Goal: Ask a question

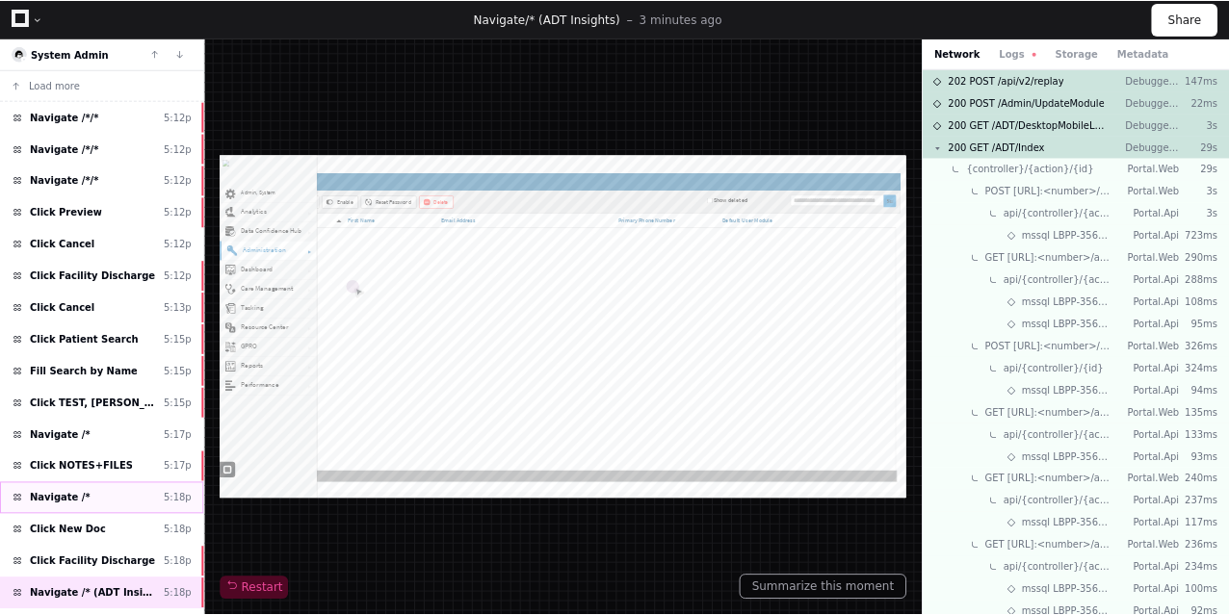
scroll to position [199, 0]
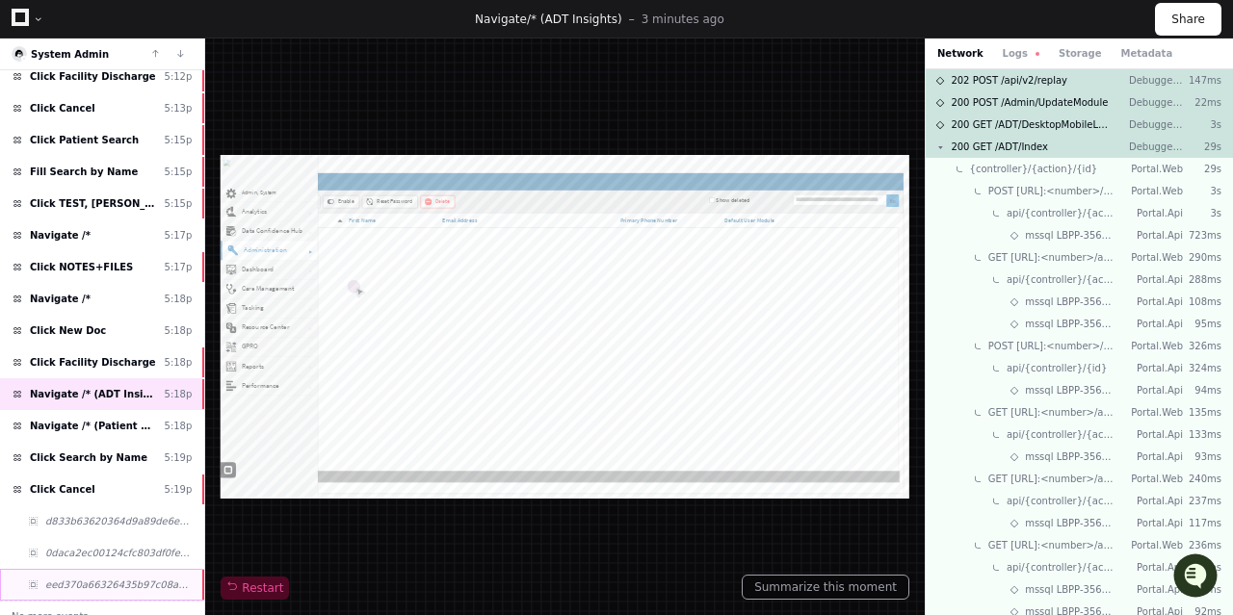
click at [98, 578] on span "eed370a66326435b97c08a61a00583b0" at bounding box center [118, 585] width 146 height 14
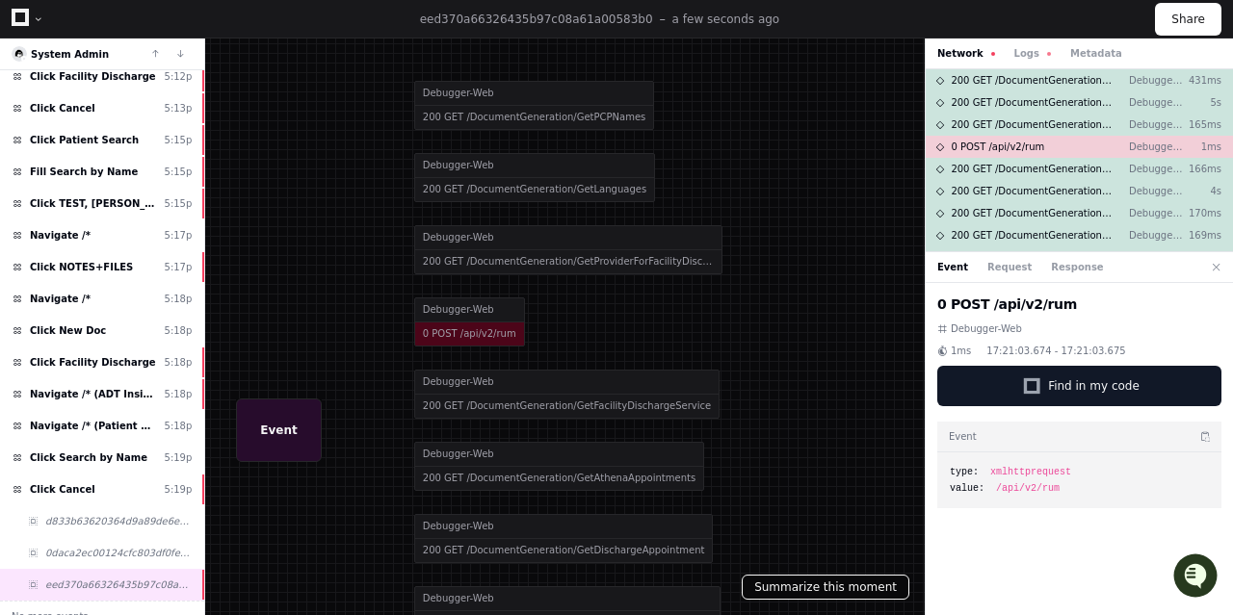
click at [834, 590] on button "Summarize this moment" at bounding box center [825, 587] width 168 height 25
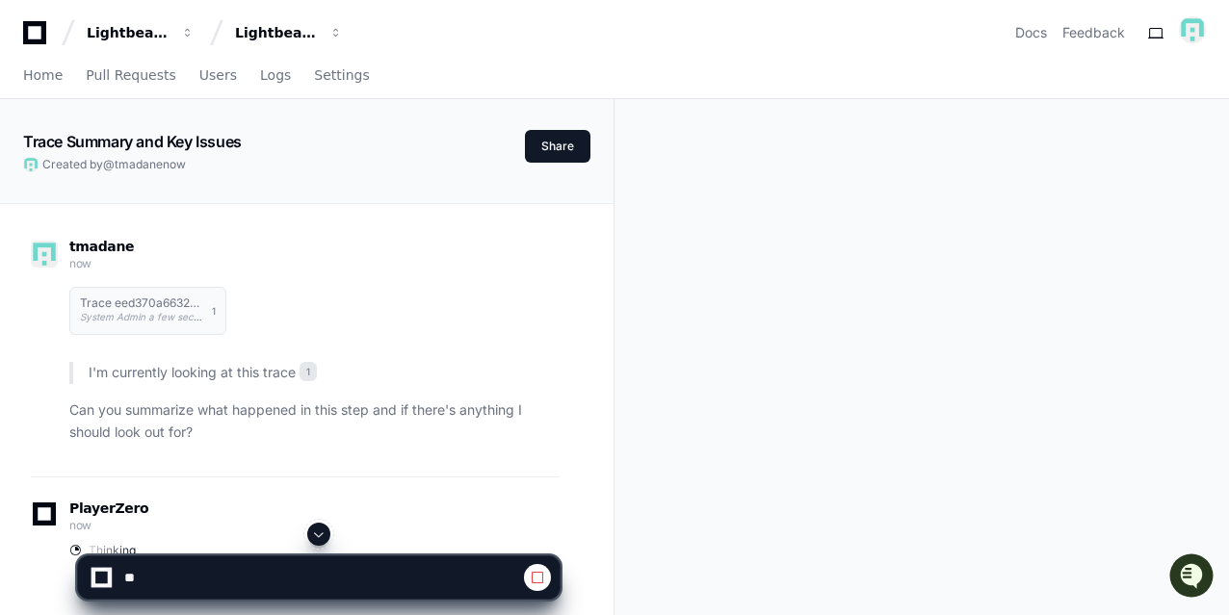
click at [547, 573] on button at bounding box center [537, 577] width 27 height 27
click at [270, 572] on textarea at bounding box center [274, 578] width 309 height 42
type textarea "**********"
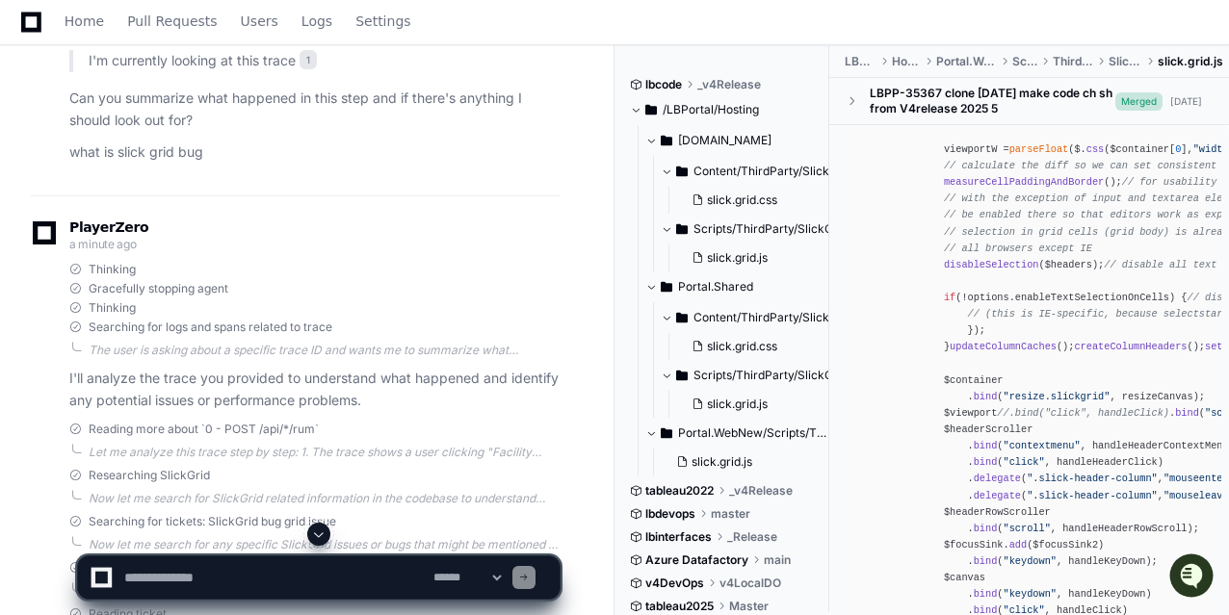
scroll to position [2032, 0]
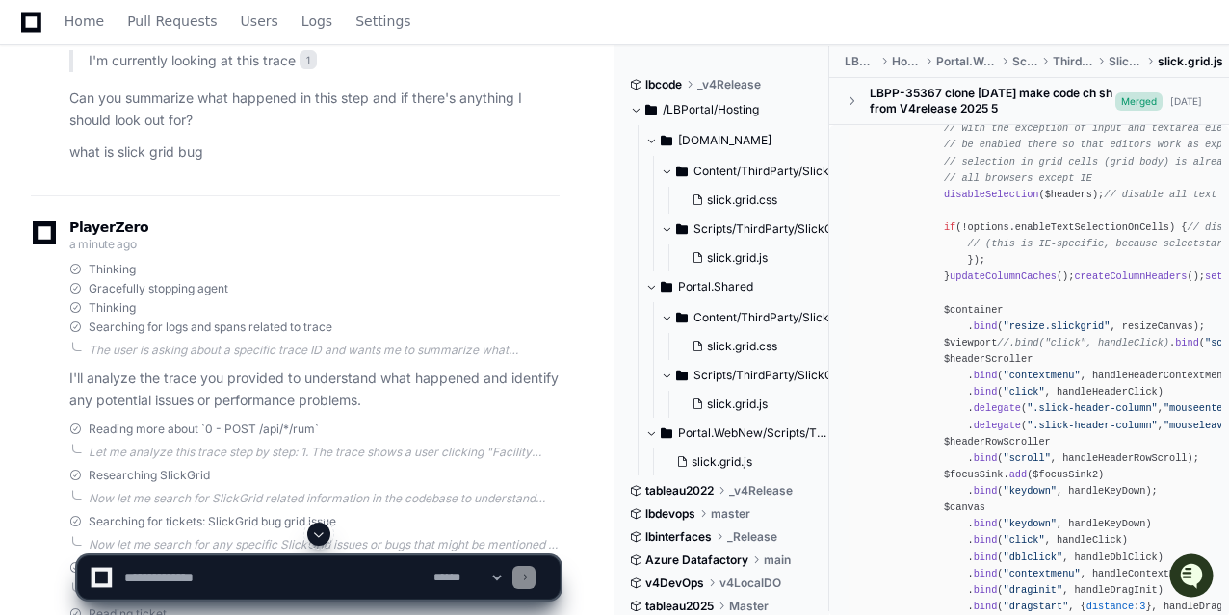
click at [317, 533] on span at bounding box center [318, 534] width 15 height 15
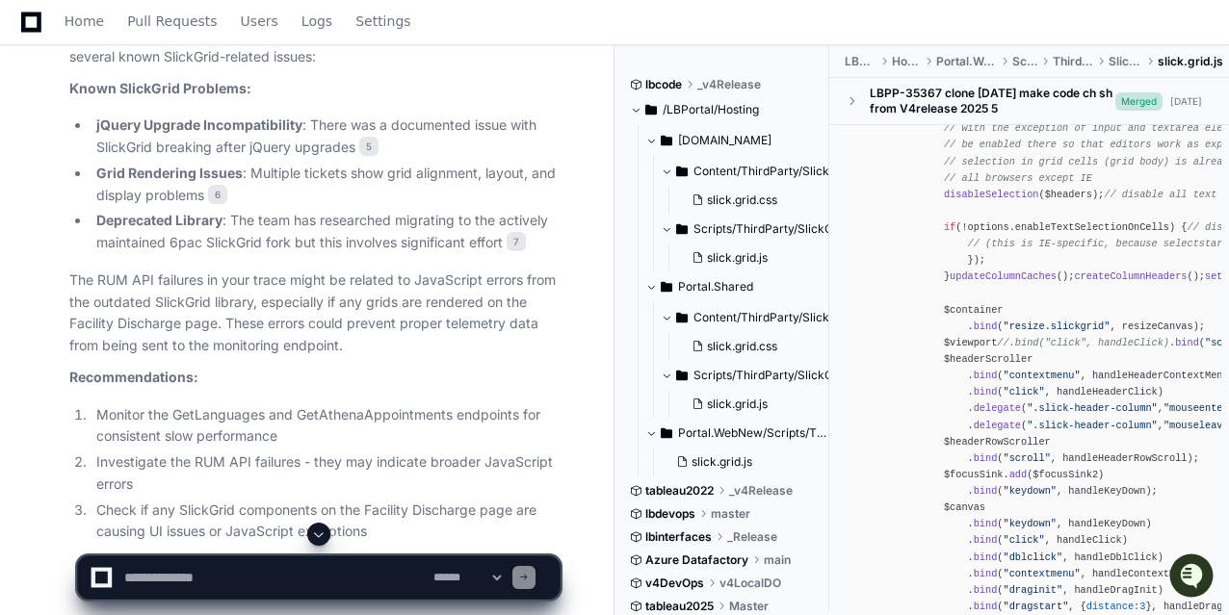
scroll to position [2062, 0]
